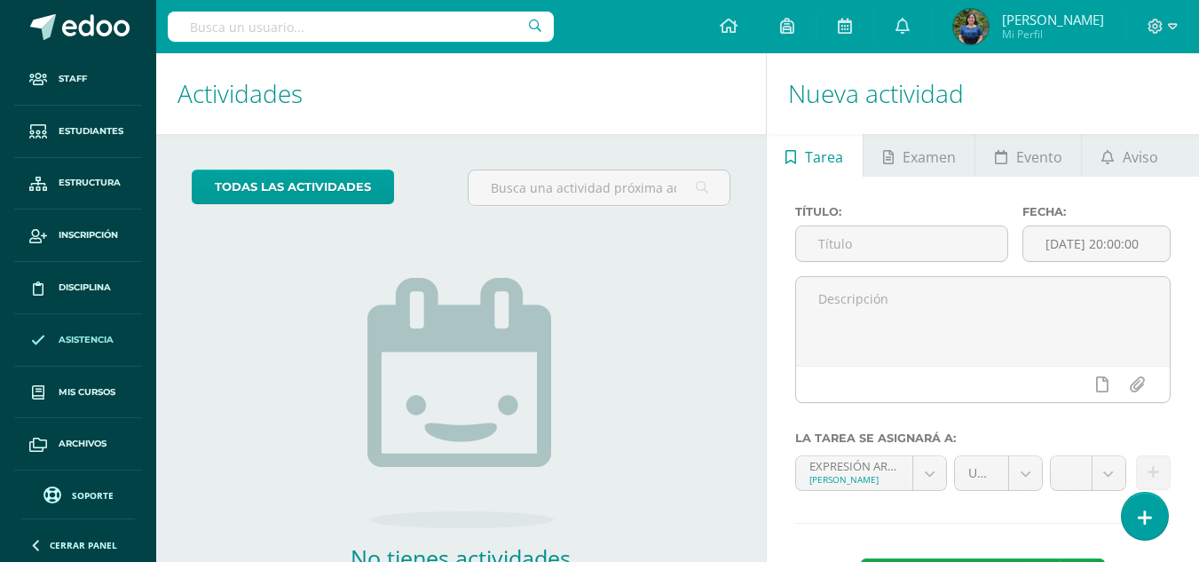
scroll to position [50, 0]
click at [101, 502] on link "Soporte" at bounding box center [78, 494] width 114 height 24
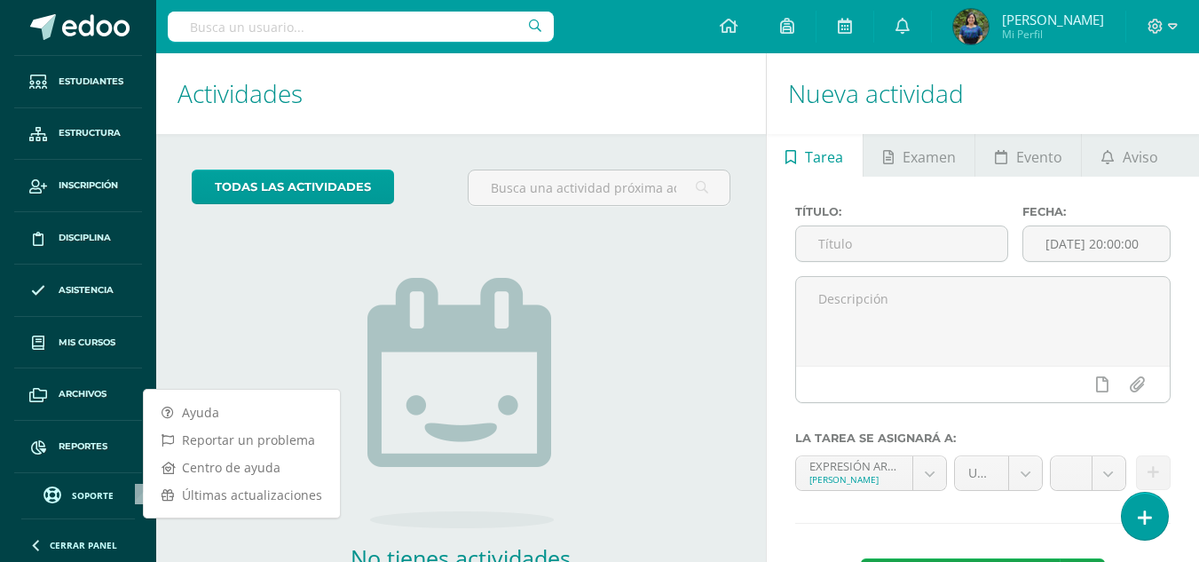
click at [100, 493] on span "Soporte" at bounding box center [93, 495] width 42 height 12
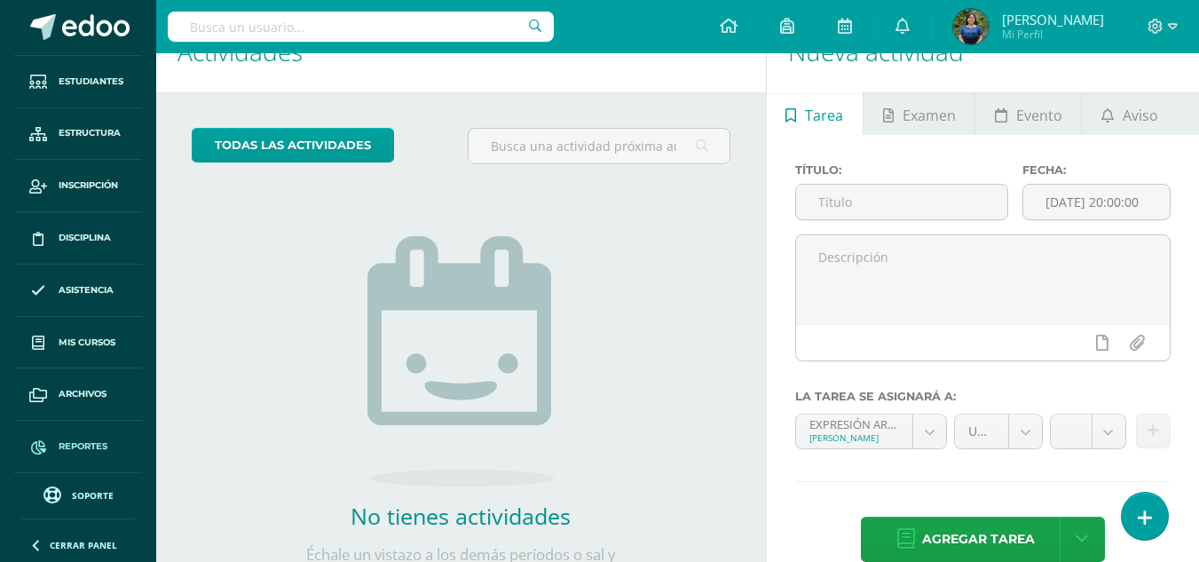
click at [88, 446] on span "Reportes" at bounding box center [83, 446] width 49 height 14
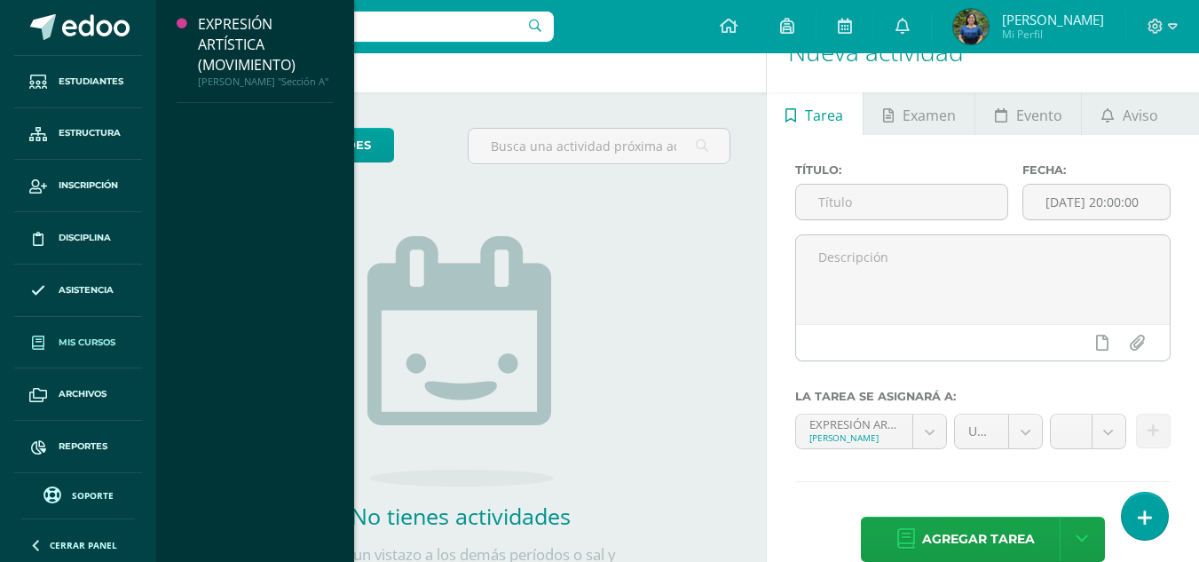
scroll to position [50, 0]
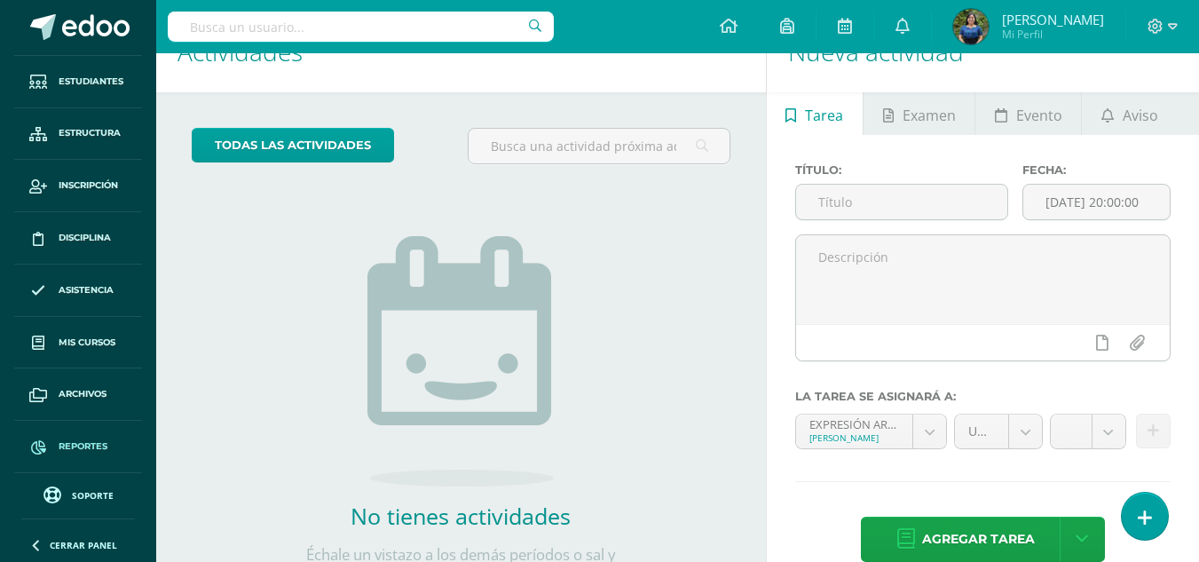
click at [91, 450] on span "Reportes" at bounding box center [83, 446] width 49 height 14
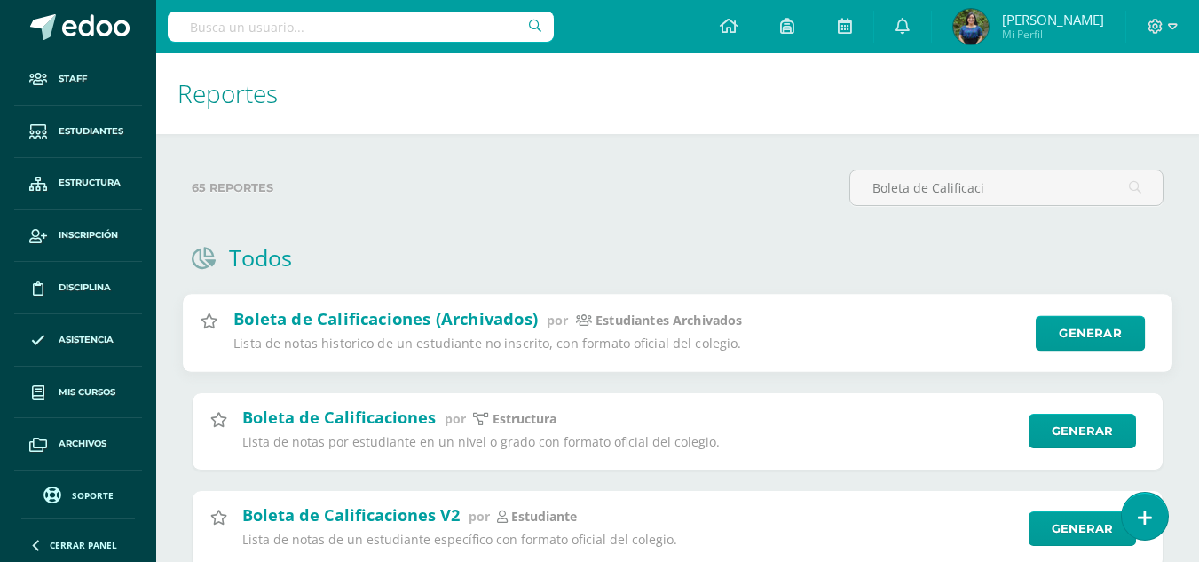
type input "Boleta de Calificaci"
click at [453, 327] on h2 "Boleta de Calificaciones (Archivados)" at bounding box center [385, 318] width 304 height 21
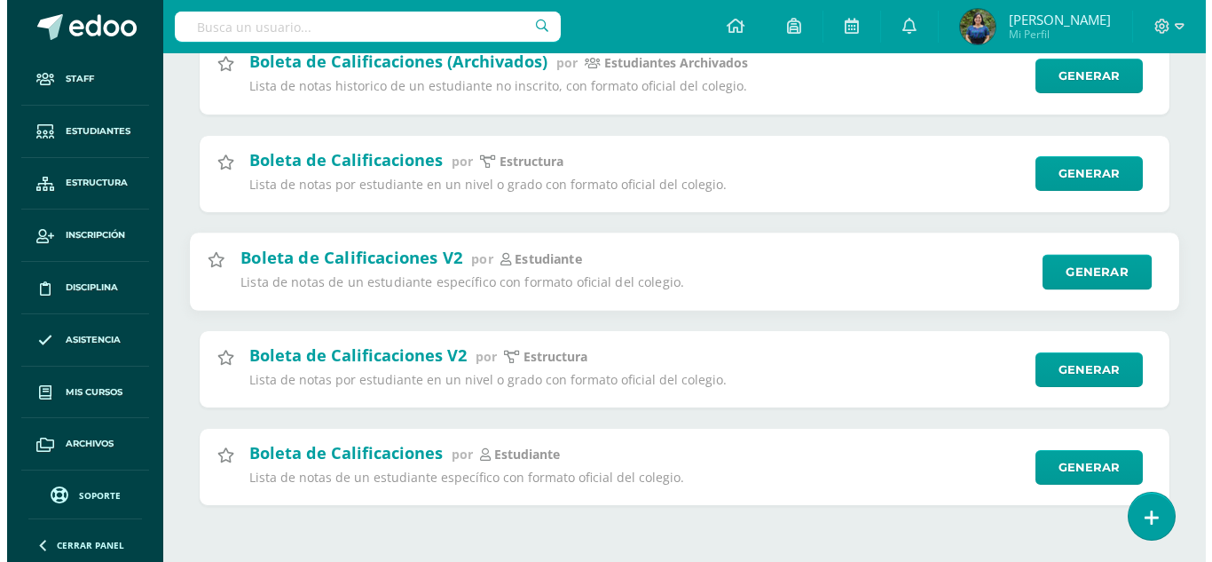
scroll to position [256, 0]
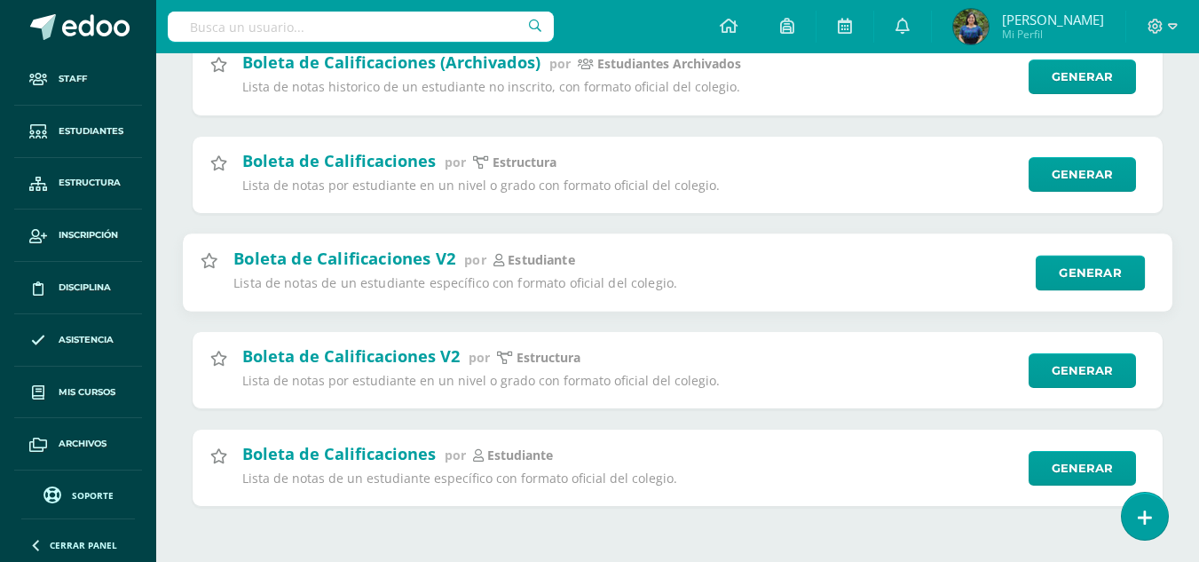
click at [369, 257] on h2 "Boleta de Calificaciones V2" at bounding box center [344, 257] width 222 height 21
click at [518, 260] on p "estudiante" at bounding box center [541, 259] width 67 height 17
click at [769, 281] on p "Lista de notas de un estudiante específico con formato oficial del colegio." at bounding box center [628, 283] width 790 height 17
click at [1080, 269] on link "Generar" at bounding box center [1090, 273] width 109 height 36
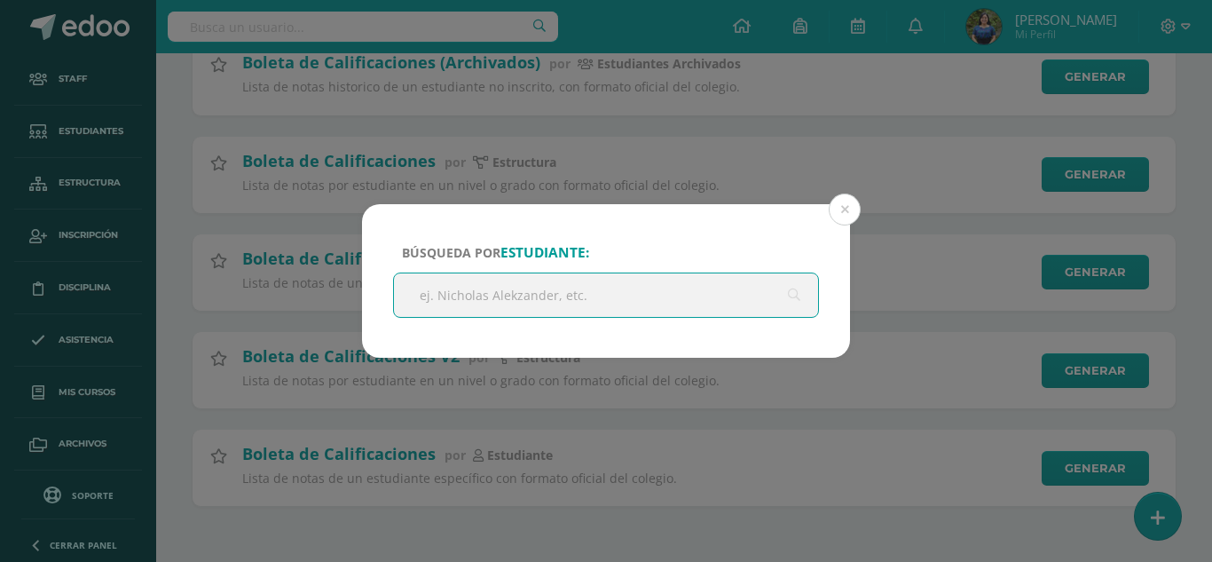
click at [706, 308] on input "text" at bounding box center [606, 294] width 424 height 43
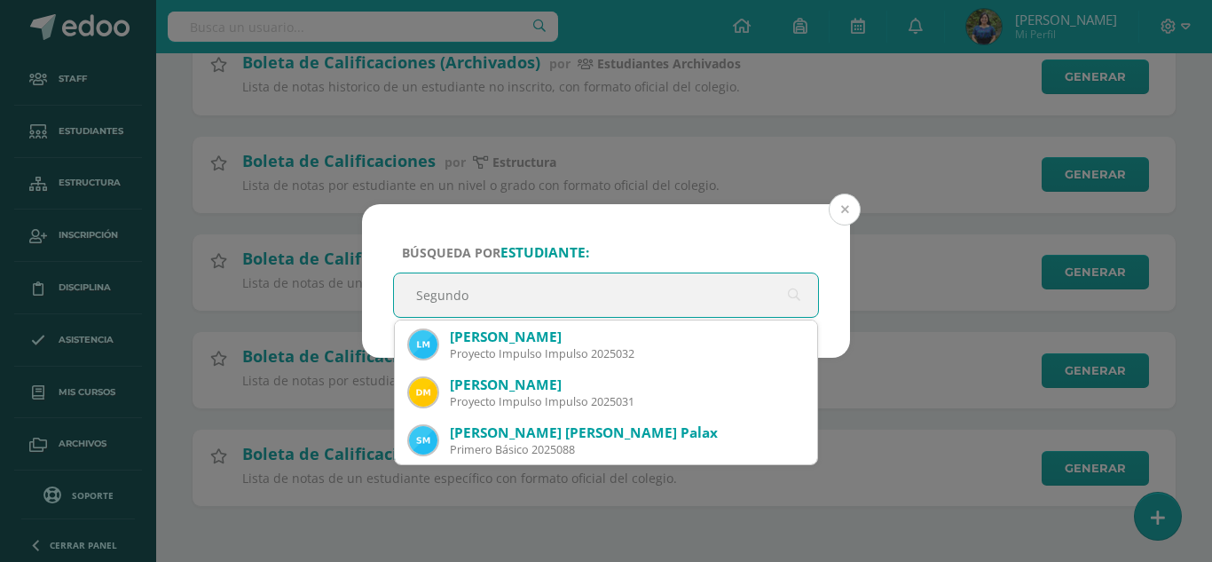
type input "Segundo"
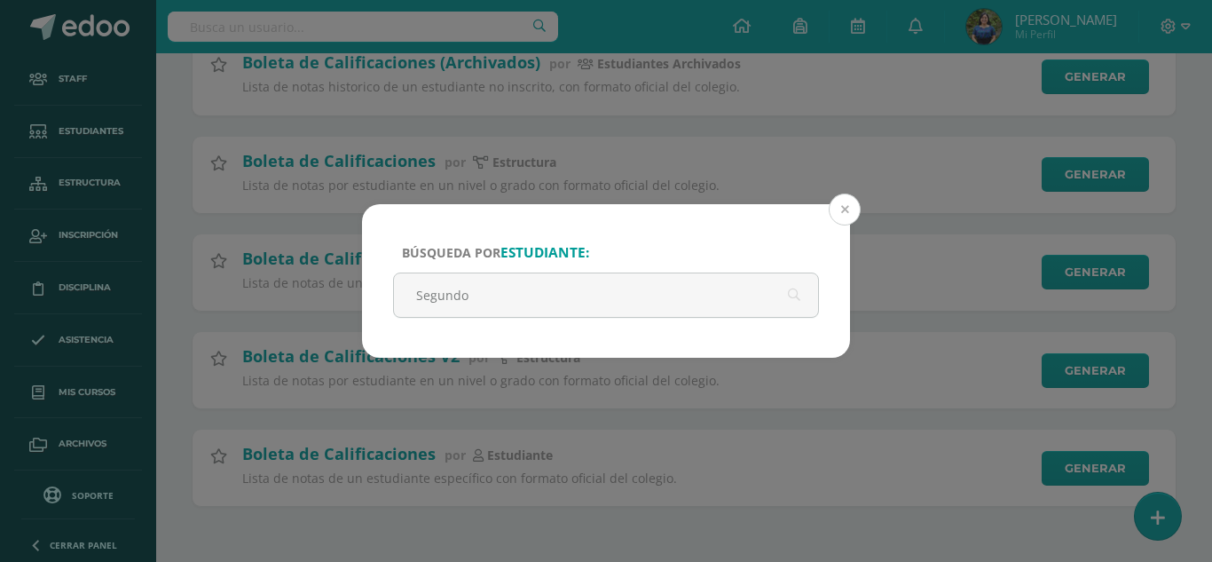
click at [835, 215] on button at bounding box center [845, 209] width 32 height 32
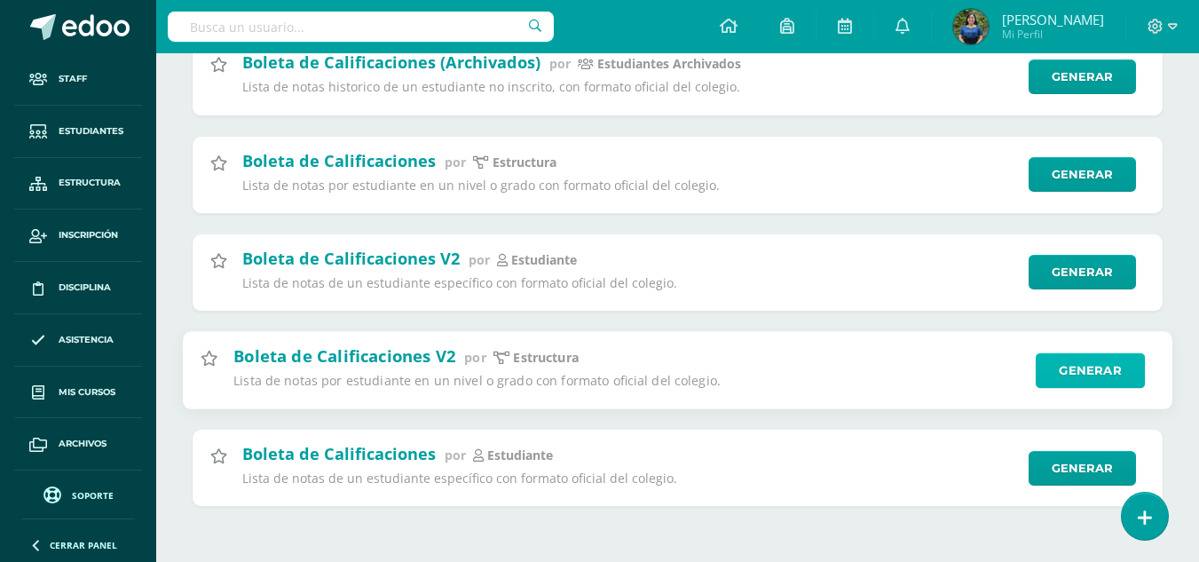
click at [1093, 375] on link "Generar" at bounding box center [1090, 370] width 109 height 36
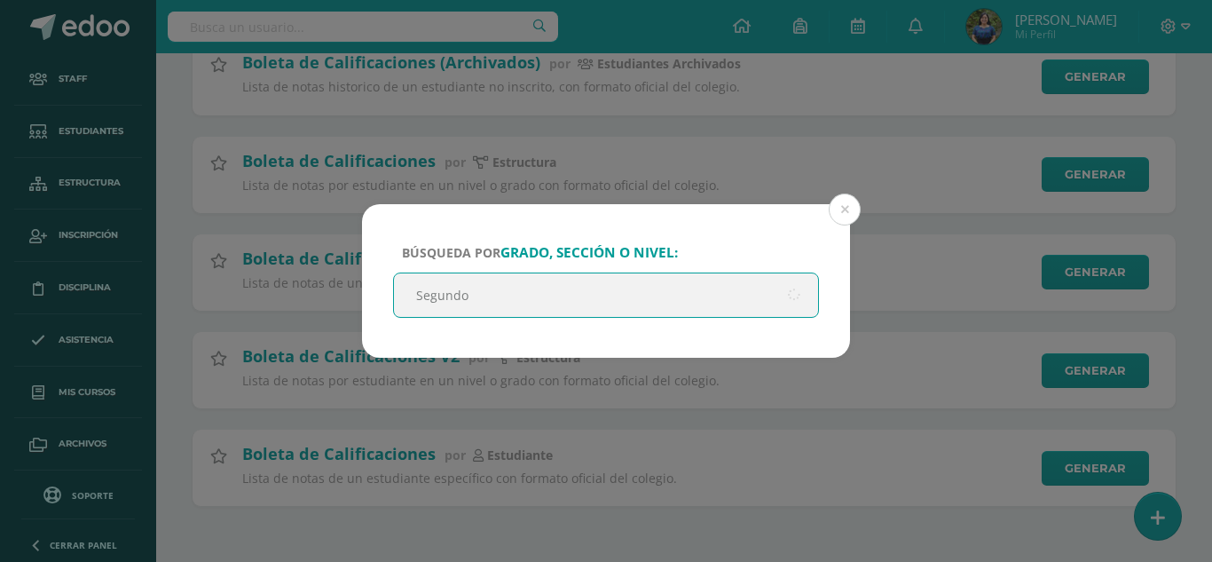
type input "Segundo"
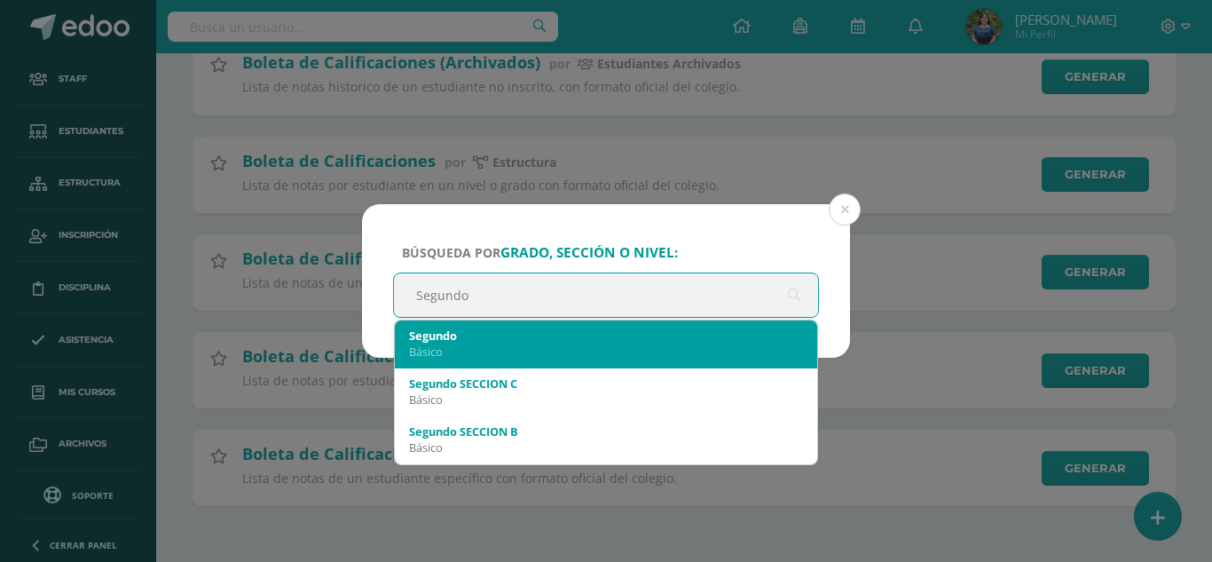
click at [570, 344] on div "Básico" at bounding box center [606, 351] width 394 height 16
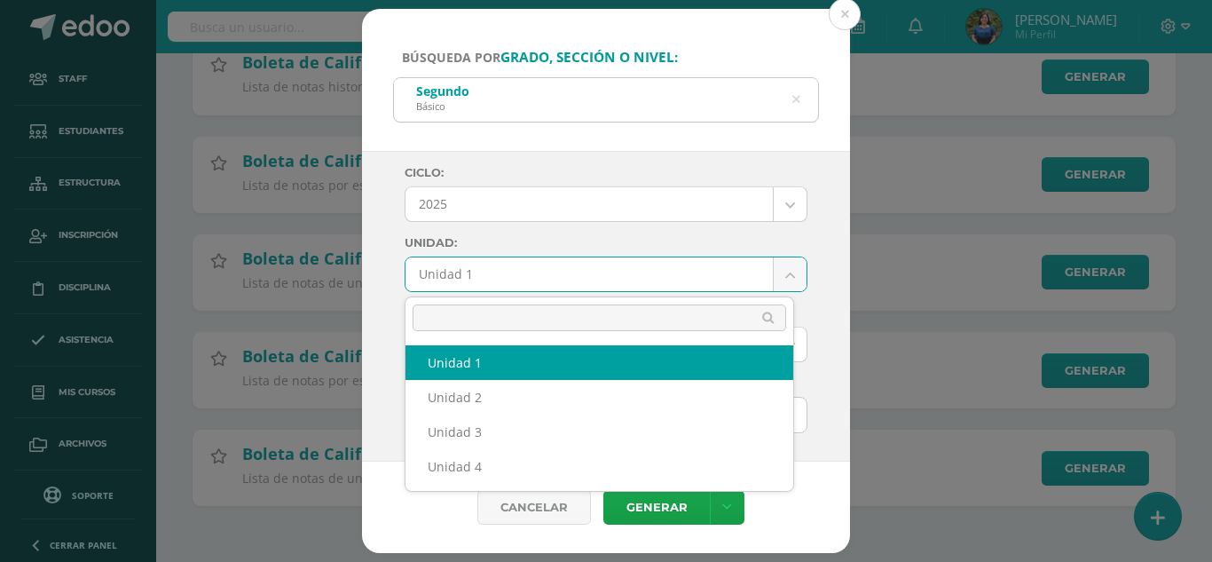
click at [783, 280] on body "Búsqueda por grado, sección o nivel: Segundo Básico Segundo Ciclo: 2025 2025 20…" at bounding box center [606, 153] width 1212 height 819
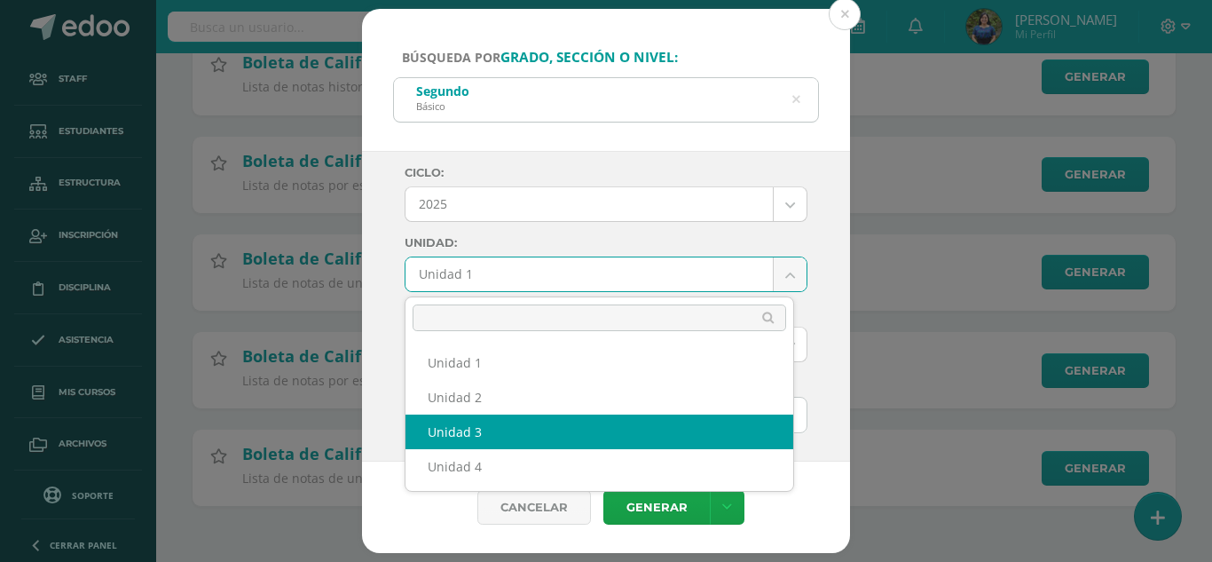
select select "Unidad 3"
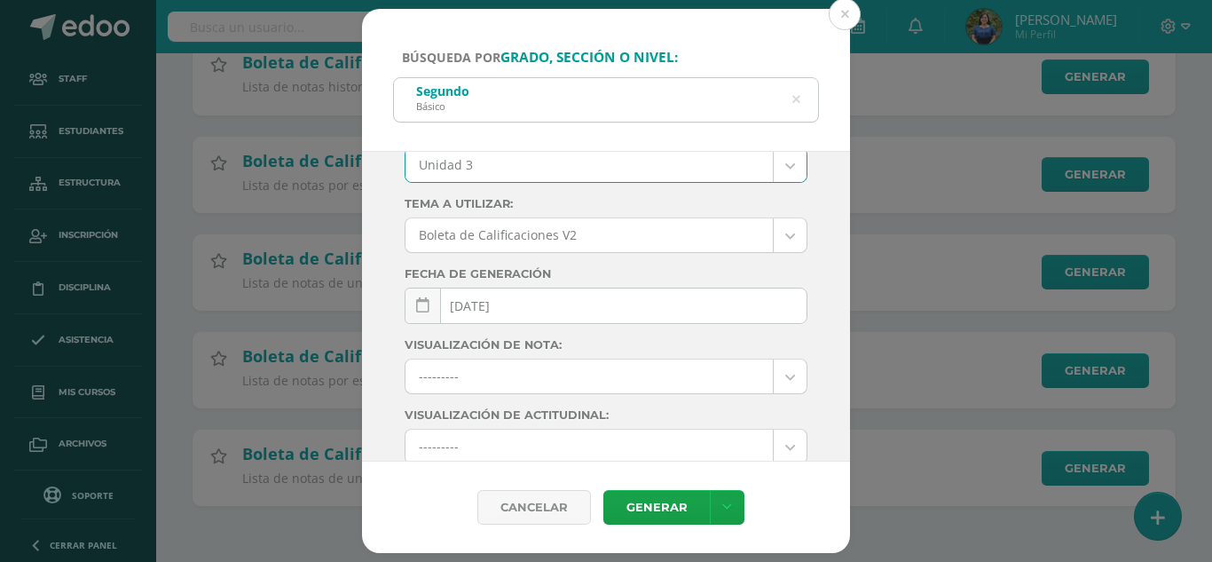
scroll to position [111, 0]
click at [659, 516] on link "Generar" at bounding box center [657, 507] width 107 height 35
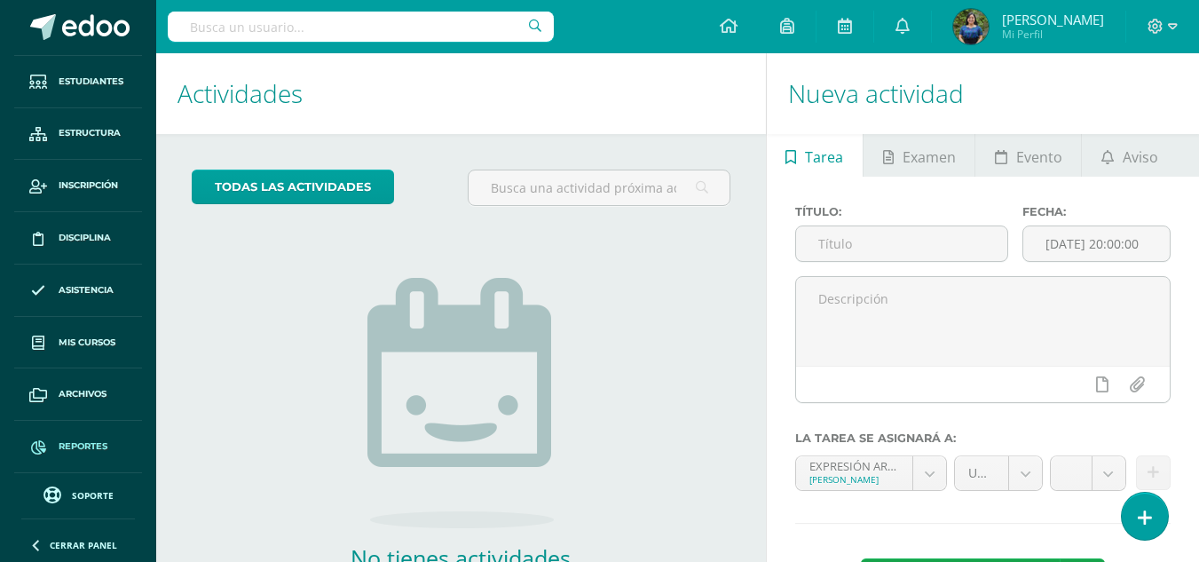
scroll to position [121, 0]
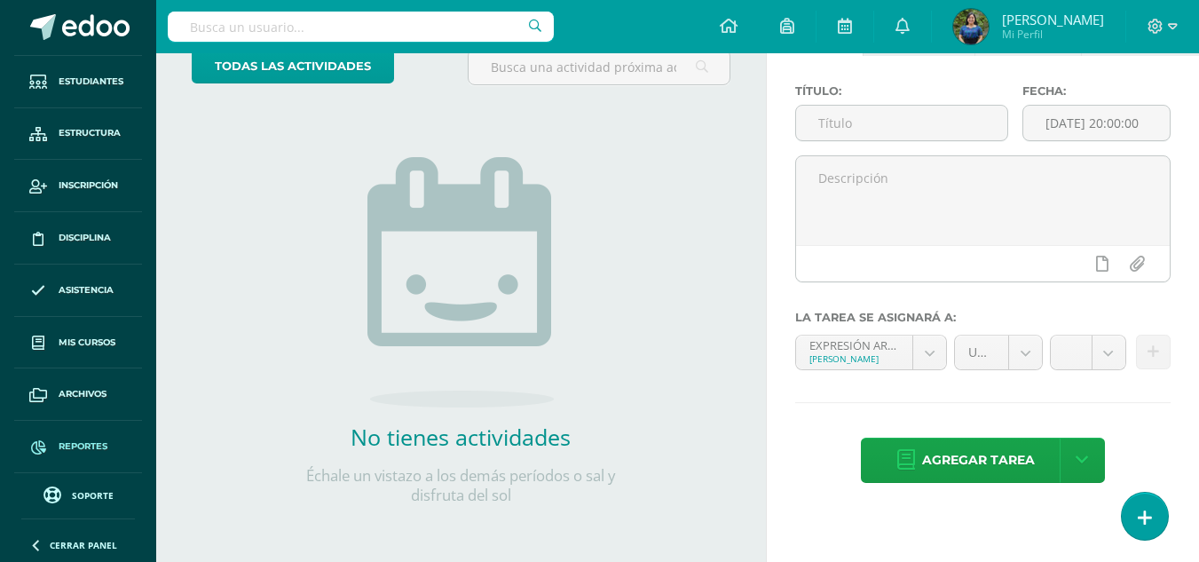
click at [88, 446] on span "Reportes" at bounding box center [83, 446] width 49 height 14
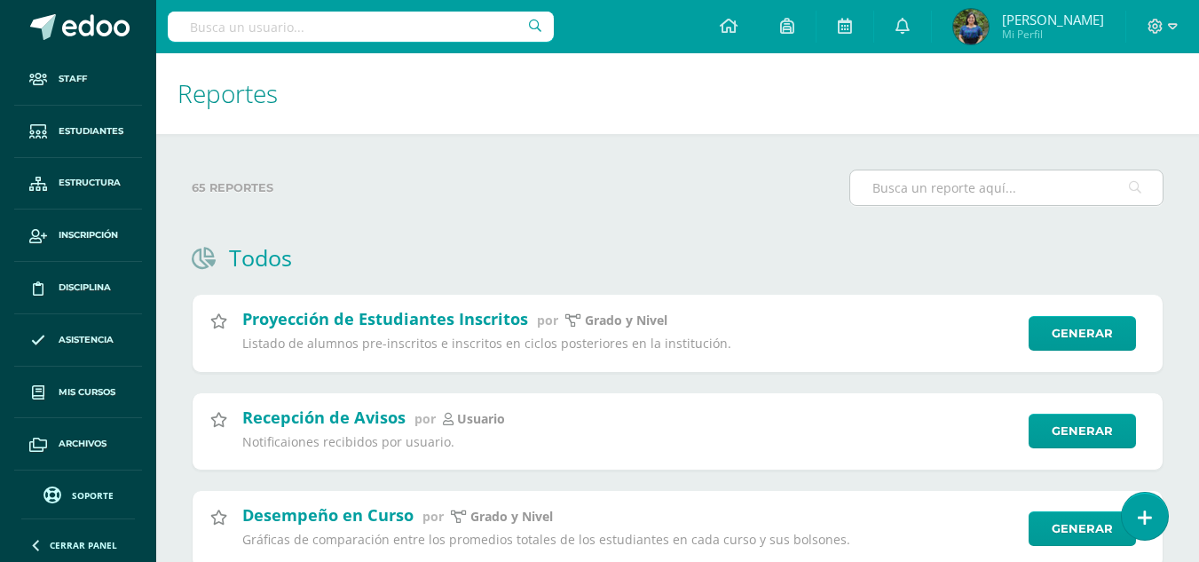
click at [980, 176] on input "text" at bounding box center [1006, 187] width 312 height 35
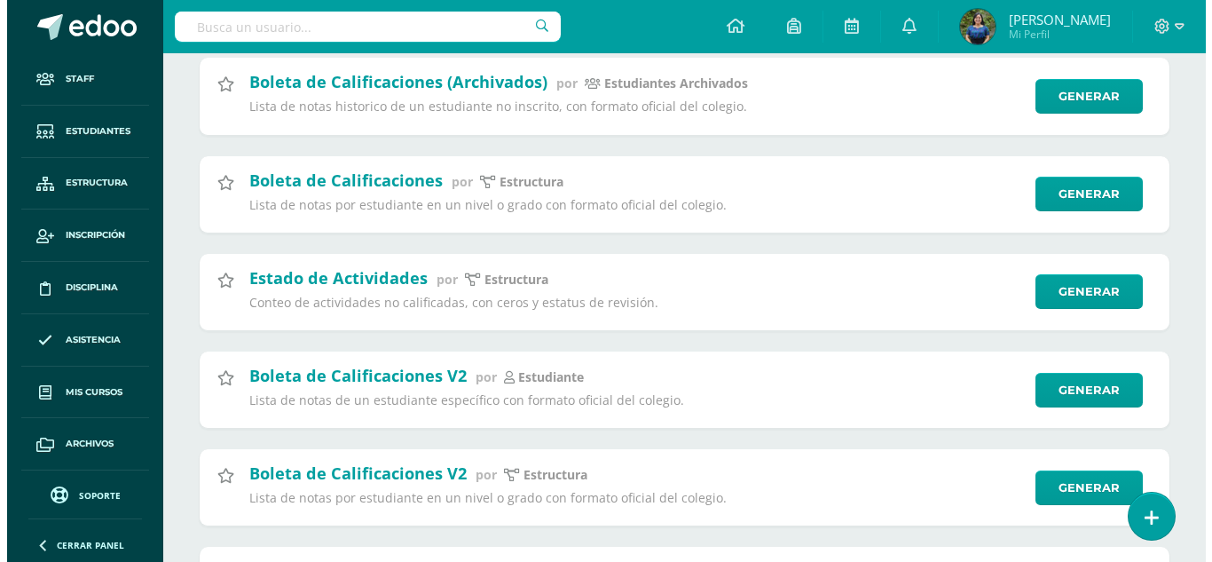
scroll to position [332, 0]
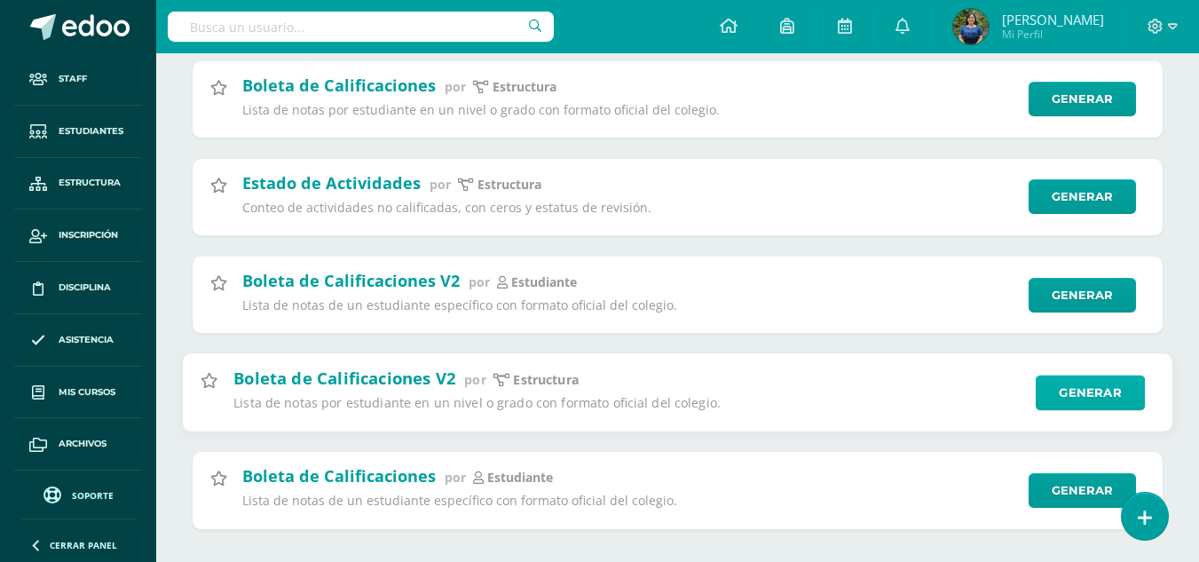
type input "Califica"
click at [1130, 392] on link "Generar" at bounding box center [1090, 393] width 109 height 36
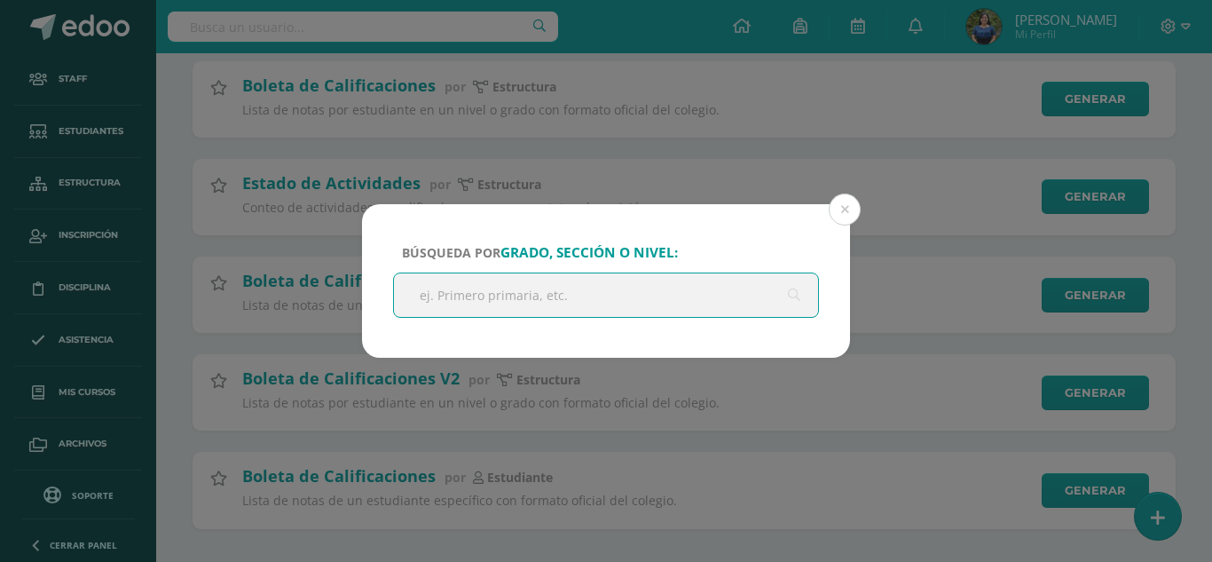
click at [680, 305] on input "text" at bounding box center [606, 294] width 424 height 43
type input "Primero"
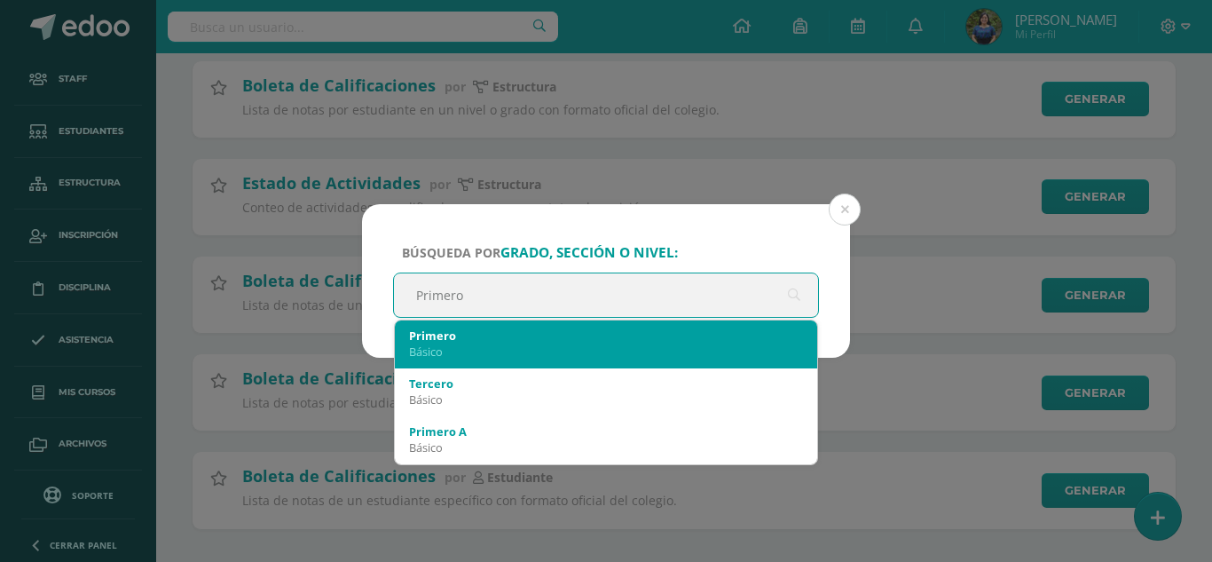
click at [609, 347] on div "Básico" at bounding box center [606, 351] width 394 height 16
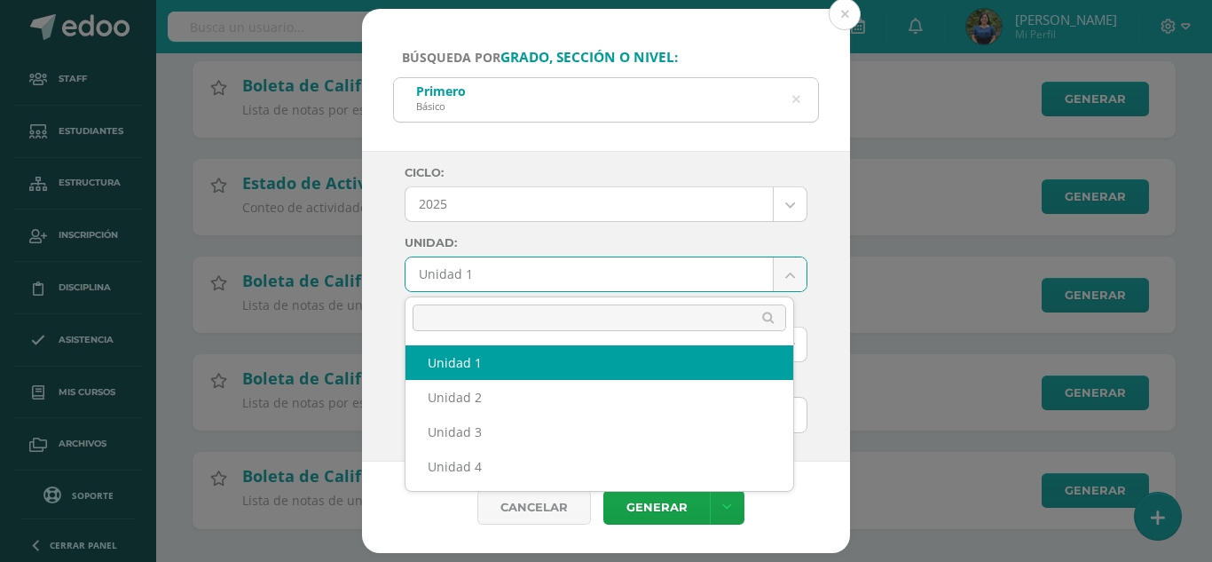
click at [572, 275] on body "Búsqueda por grado, sección o nivel: Primero Básico Primero Ciclo: 2025 2025 20…" at bounding box center [606, 127] width 1212 height 918
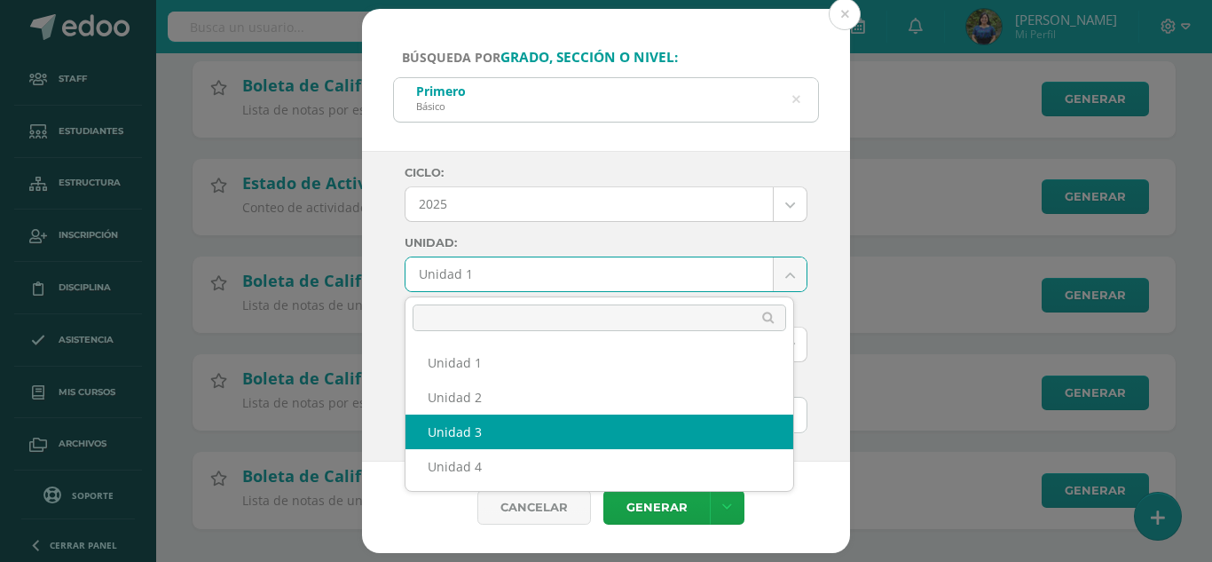
select select "Unidad 3"
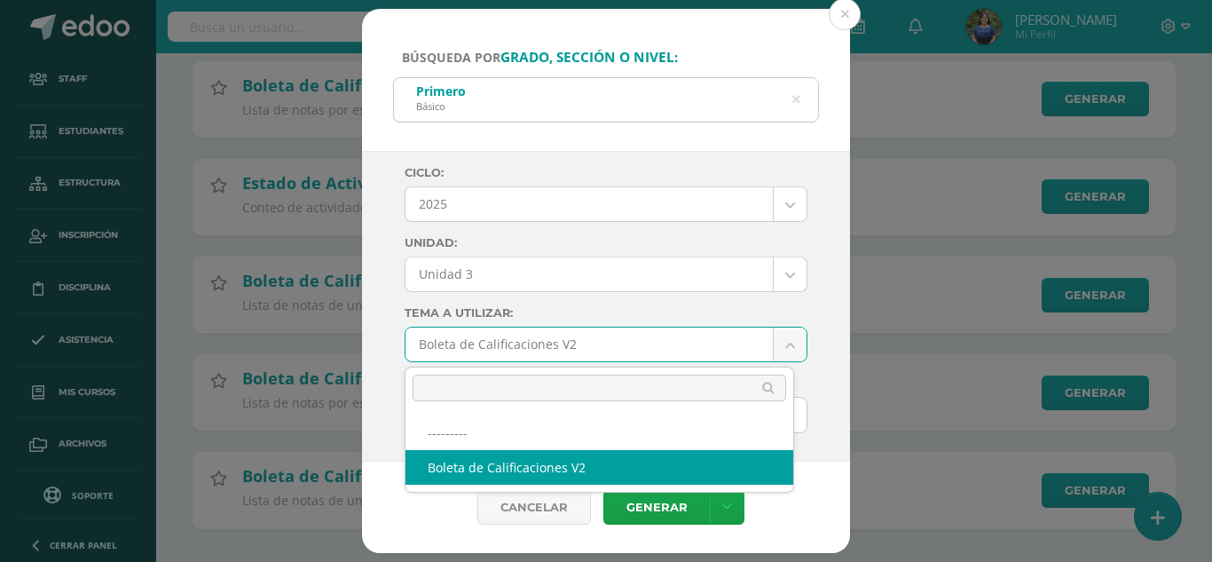
click at [538, 341] on body "Búsqueda por grado, sección o nivel: Primero Básico Primero Ciclo: 2025 2025 20…" at bounding box center [606, 127] width 1212 height 918
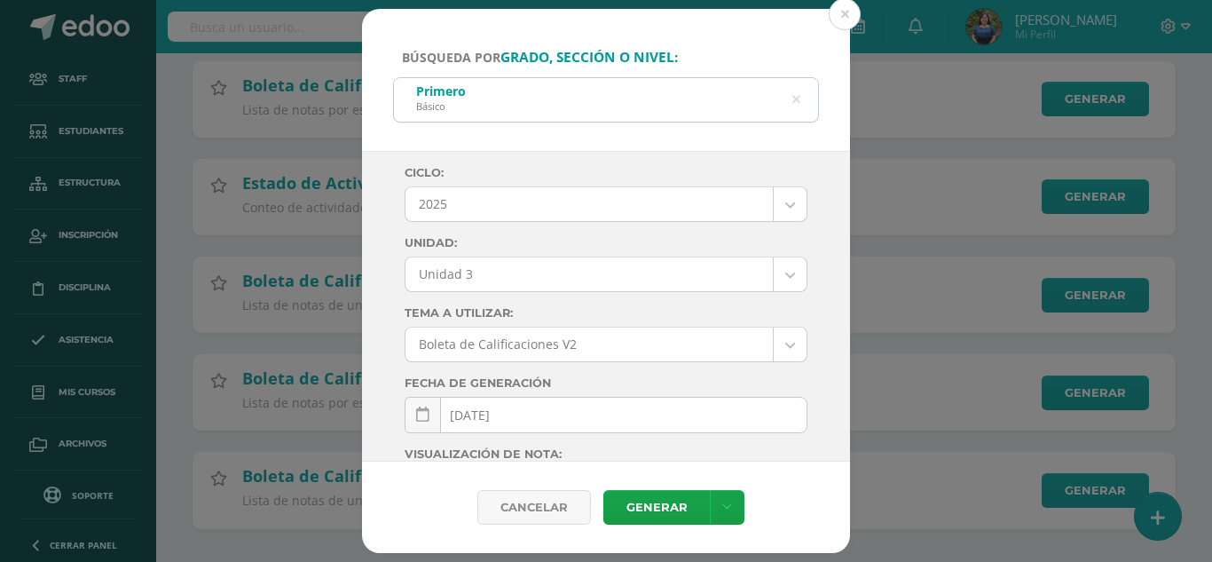
click at [659, 304] on body "Búsqueda por grado, sección o nivel: Primero Básico Primero Ciclo: 2025 2025 20…" at bounding box center [606, 127] width 1212 height 918
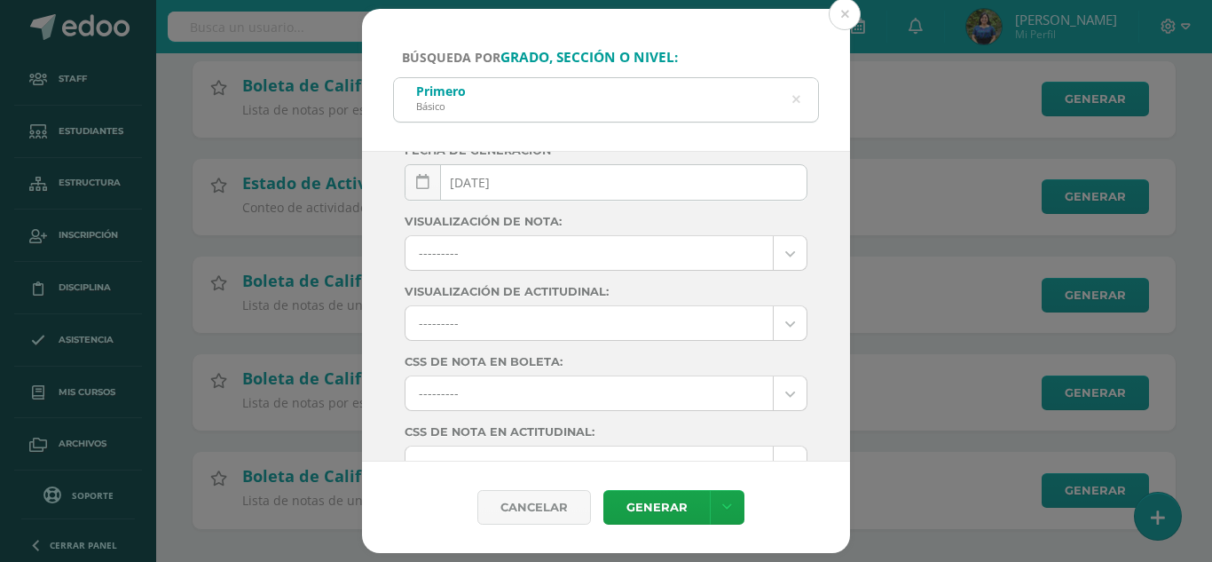
scroll to position [234, 0]
click at [675, 495] on link "Generar" at bounding box center [657, 507] width 107 height 35
